Goal: Navigation & Orientation: Find specific page/section

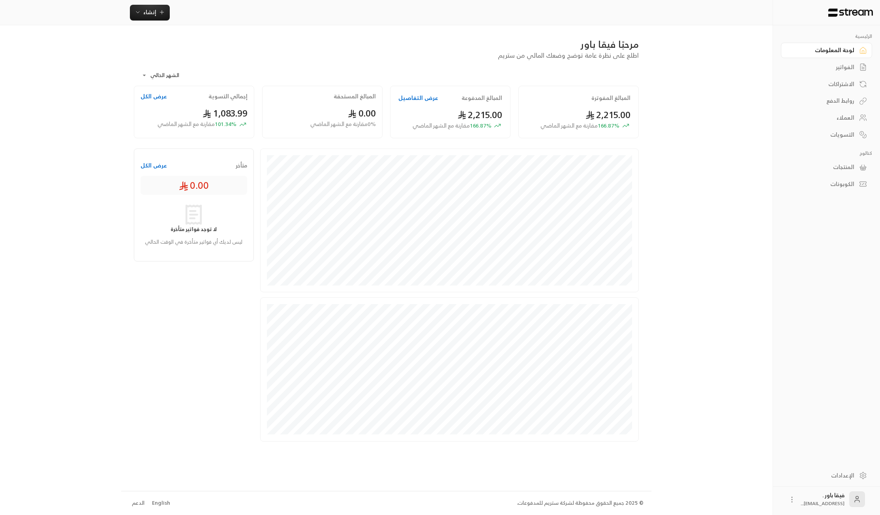
click at [860, 120] on icon at bounding box center [862, 120] width 5 height 2
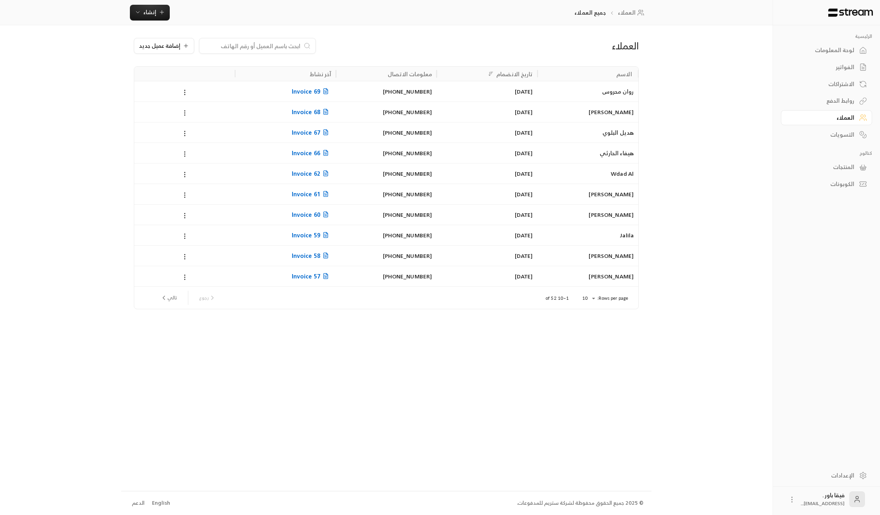
click at [844, 52] on div "لوحة المعلومات" at bounding box center [823, 50] width 64 height 8
